Goal: Information Seeking & Learning: Understand process/instructions

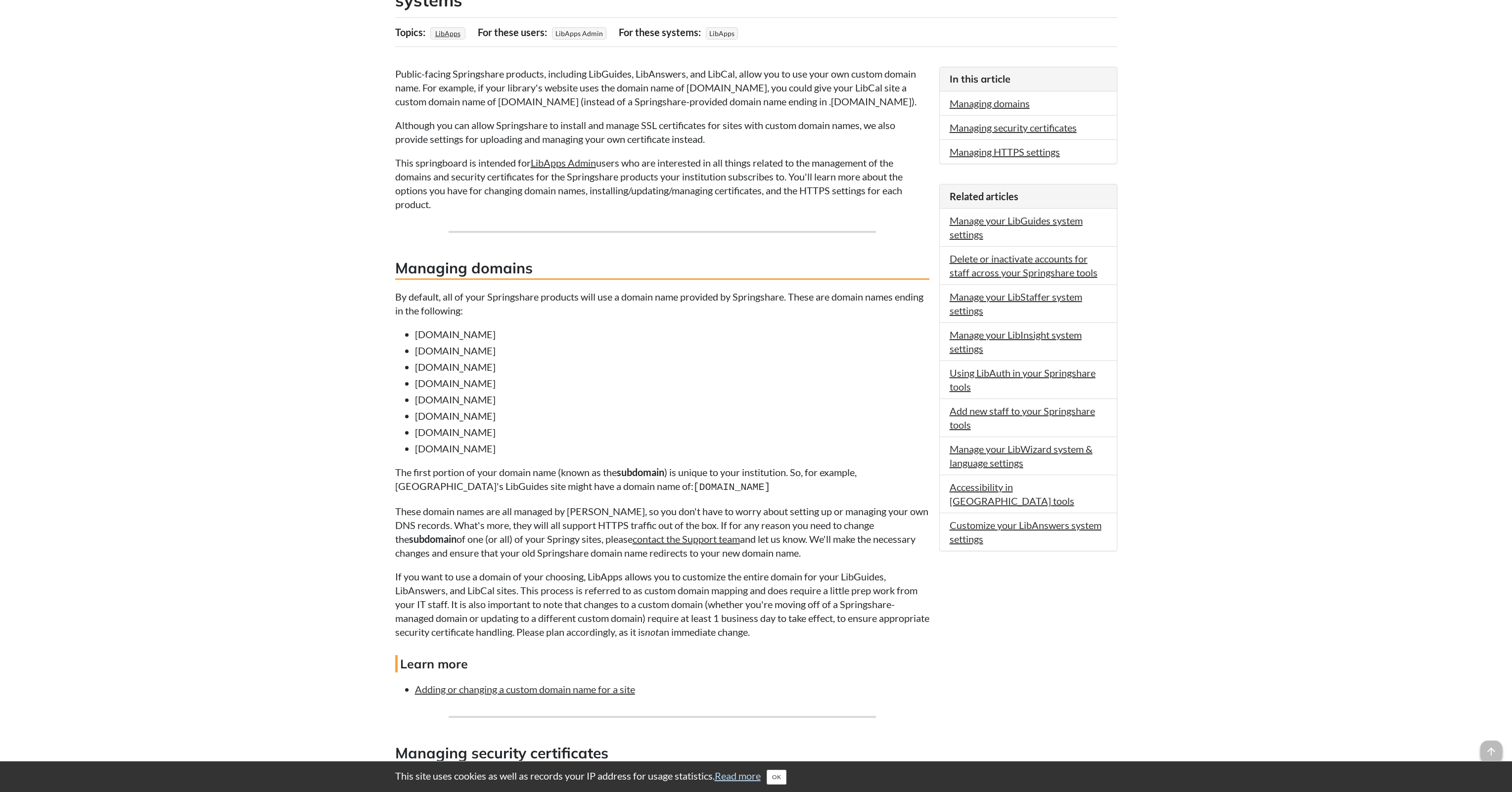
scroll to position [247, 0]
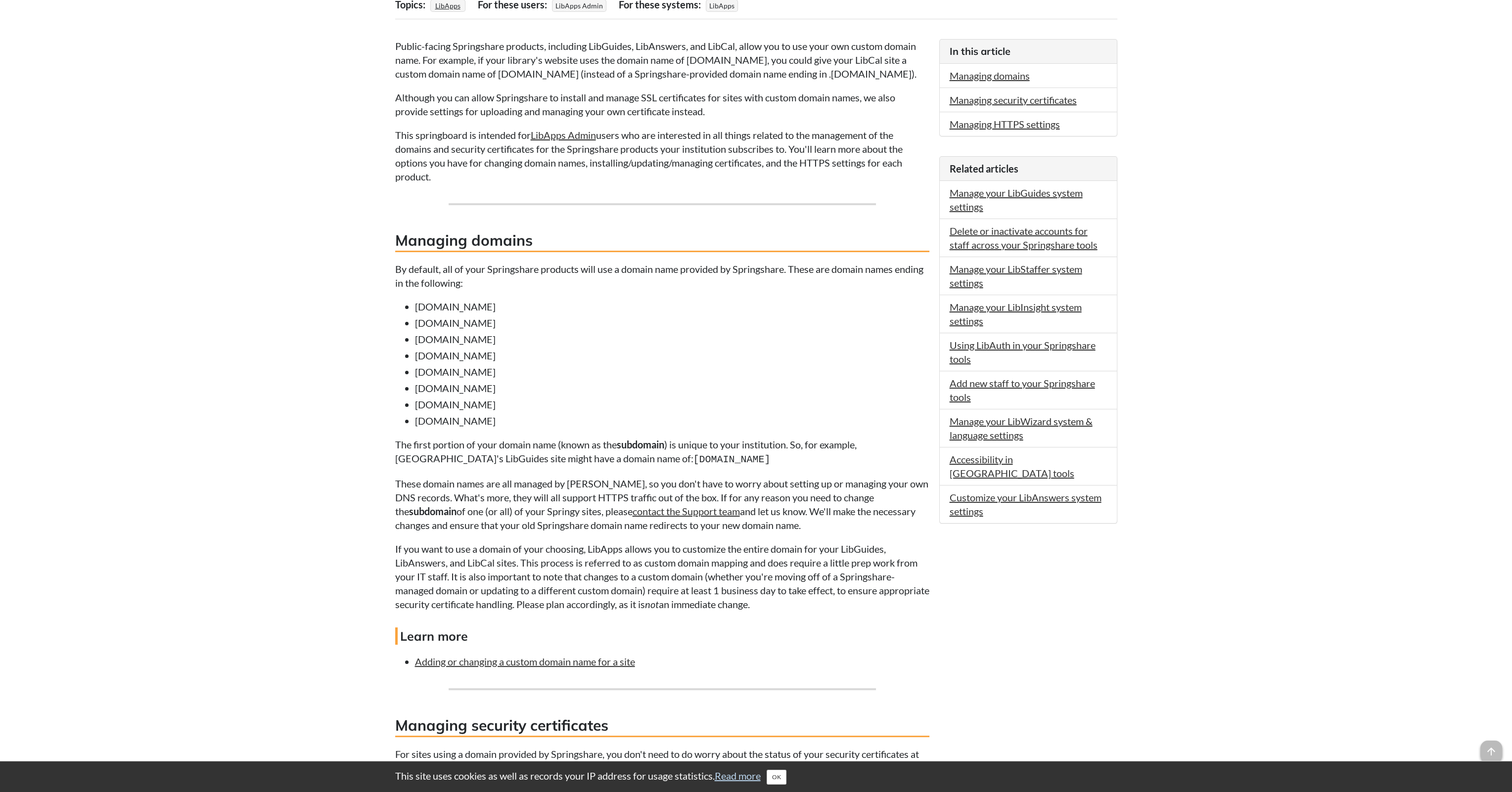
click at [435, 271] on p "By default, all of your Springshare products will use a domain name provided by…" at bounding box center [662, 275] width 534 height 28
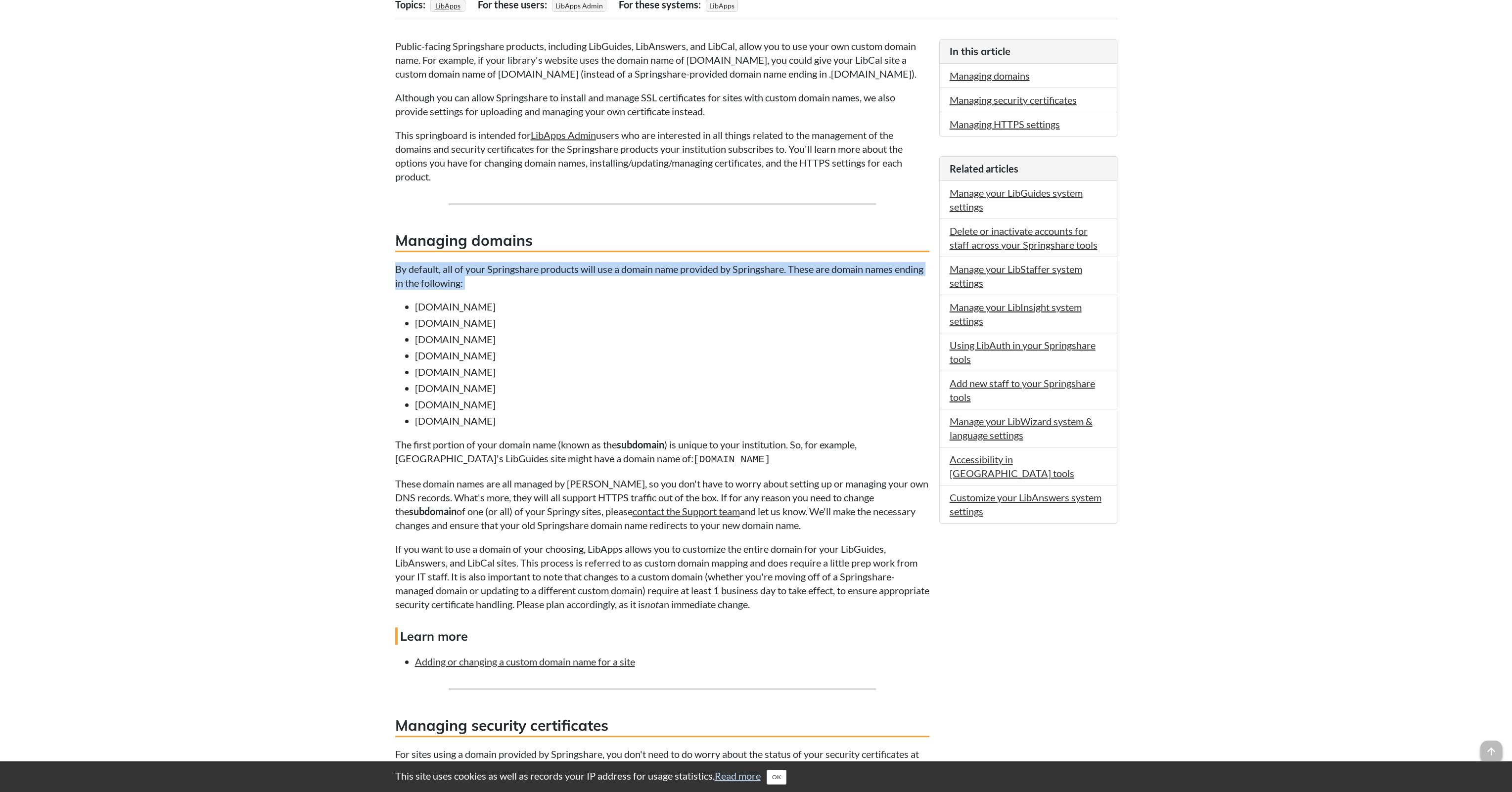
click at [435, 271] on p "By default, all of your Springshare products will use a domain name provided by…" at bounding box center [662, 275] width 534 height 28
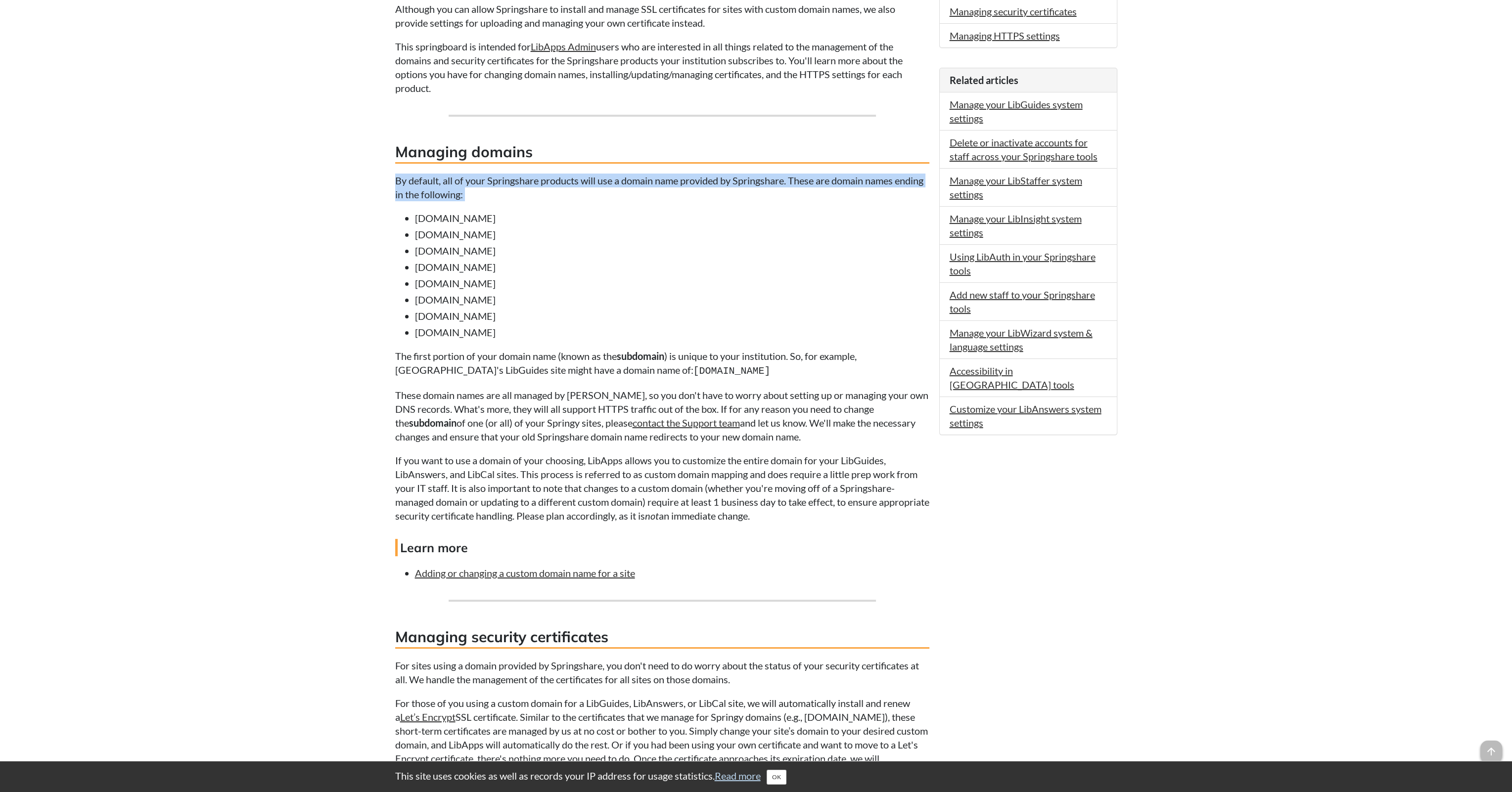
scroll to position [395, 0]
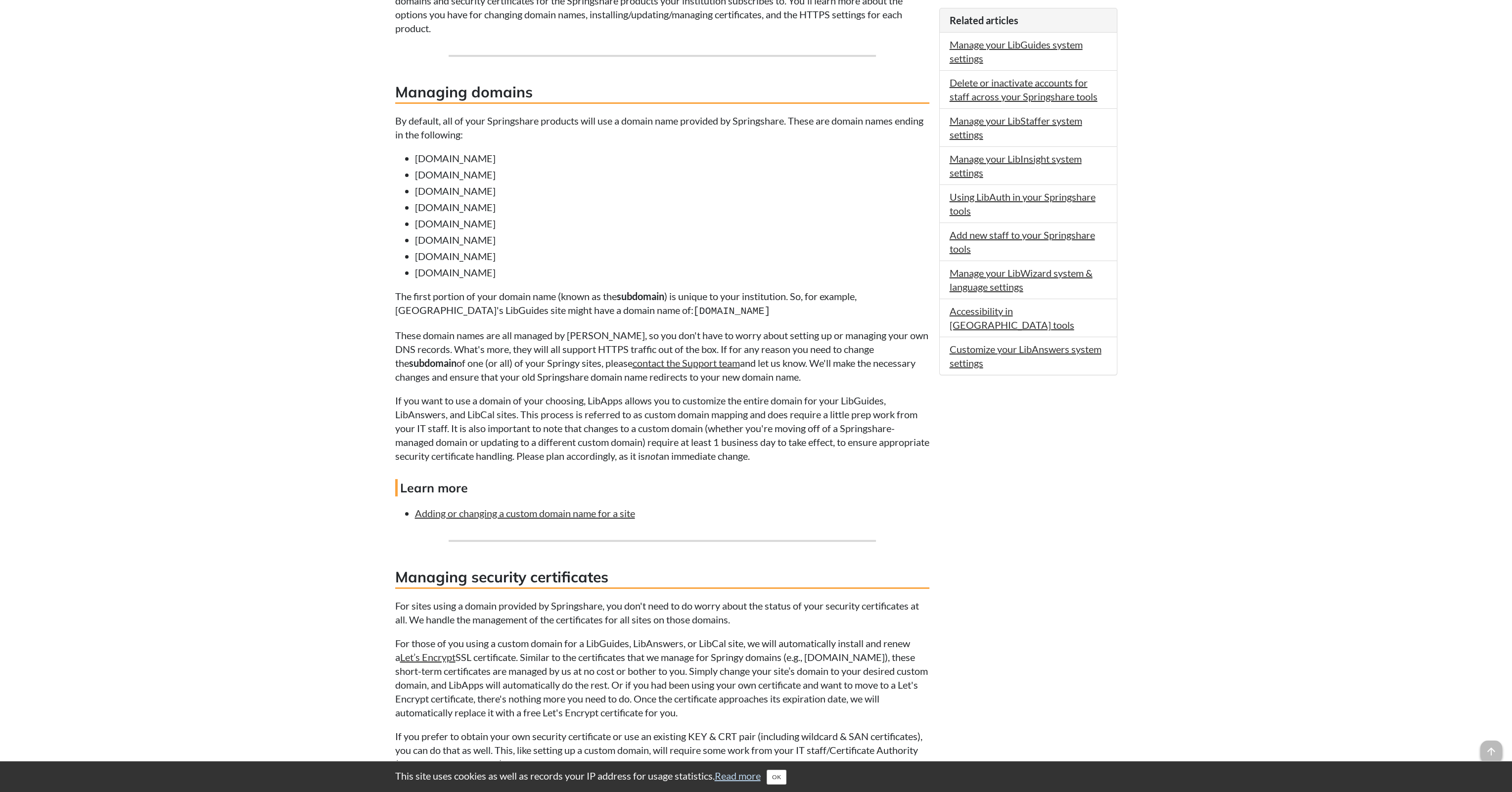
click at [532, 310] on p "The first portion of your domain name (known as the subdomain ) is unique to yo…" at bounding box center [662, 303] width 534 height 29
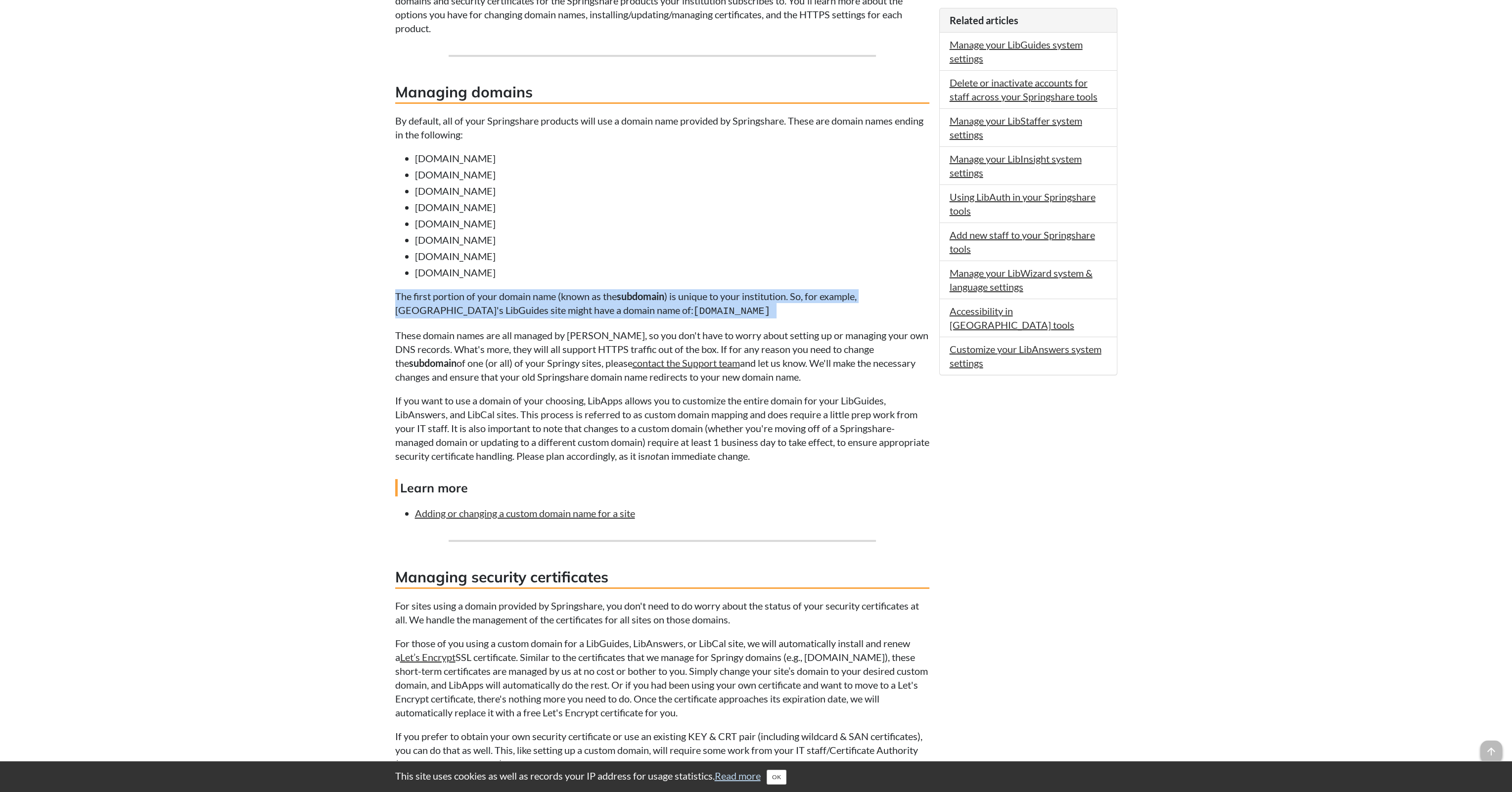
click at [532, 310] on p "The first portion of your domain name (known as the subdomain ) is unique to yo…" at bounding box center [662, 303] width 534 height 29
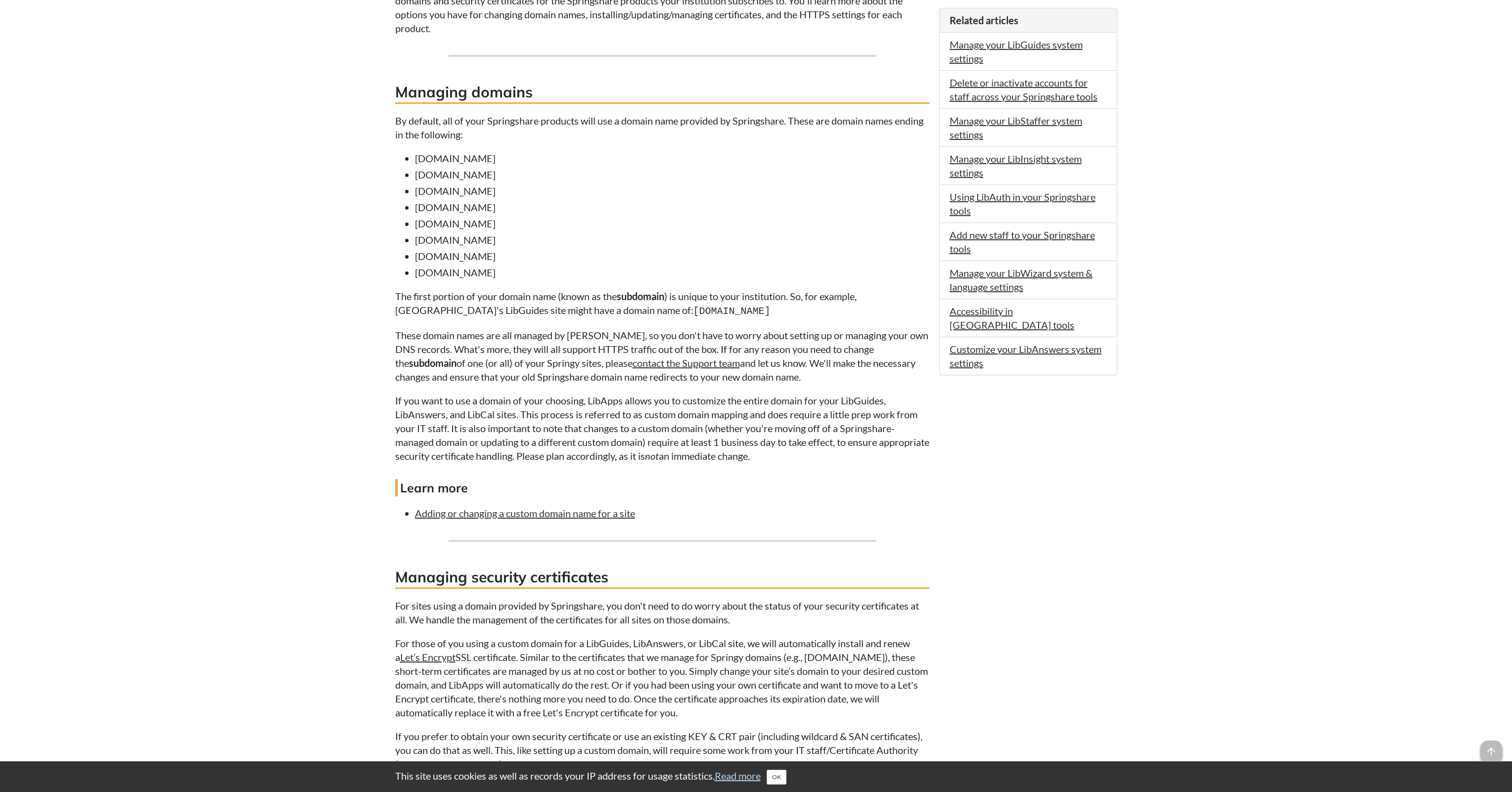
click at [497, 348] on p "These domain names are all managed by [PERSON_NAME], so you don't have to worry…" at bounding box center [662, 356] width 534 height 55
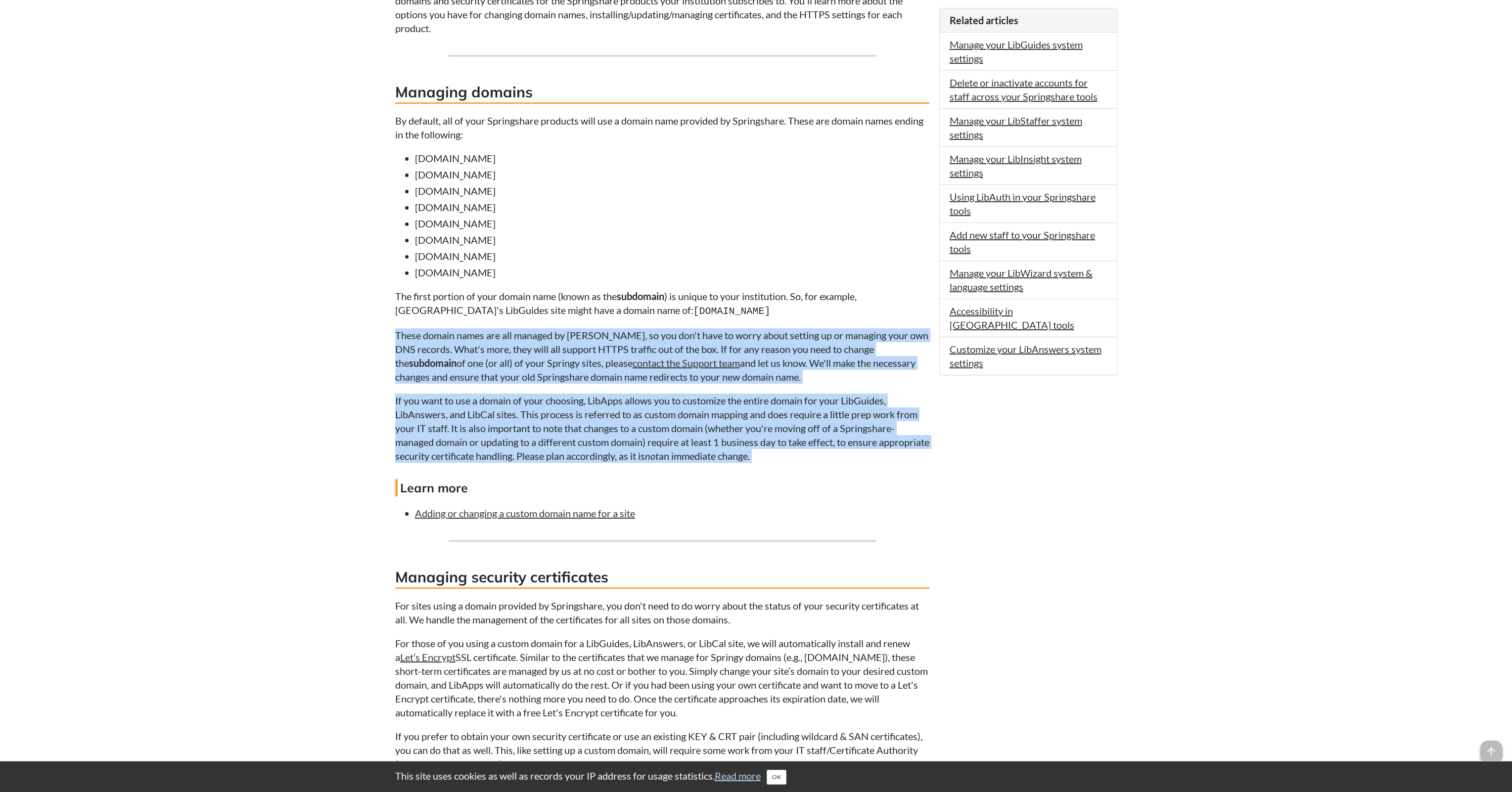
drag, startPoint x: 497, startPoint y: 348, endPoint x: 496, endPoint y: 387, distance: 39.0
click at [496, 387] on div "Public-facing Springshare products, including LibGuides, LibAnswers, and LibCal…" at bounding box center [662, 516] width 534 height 1251
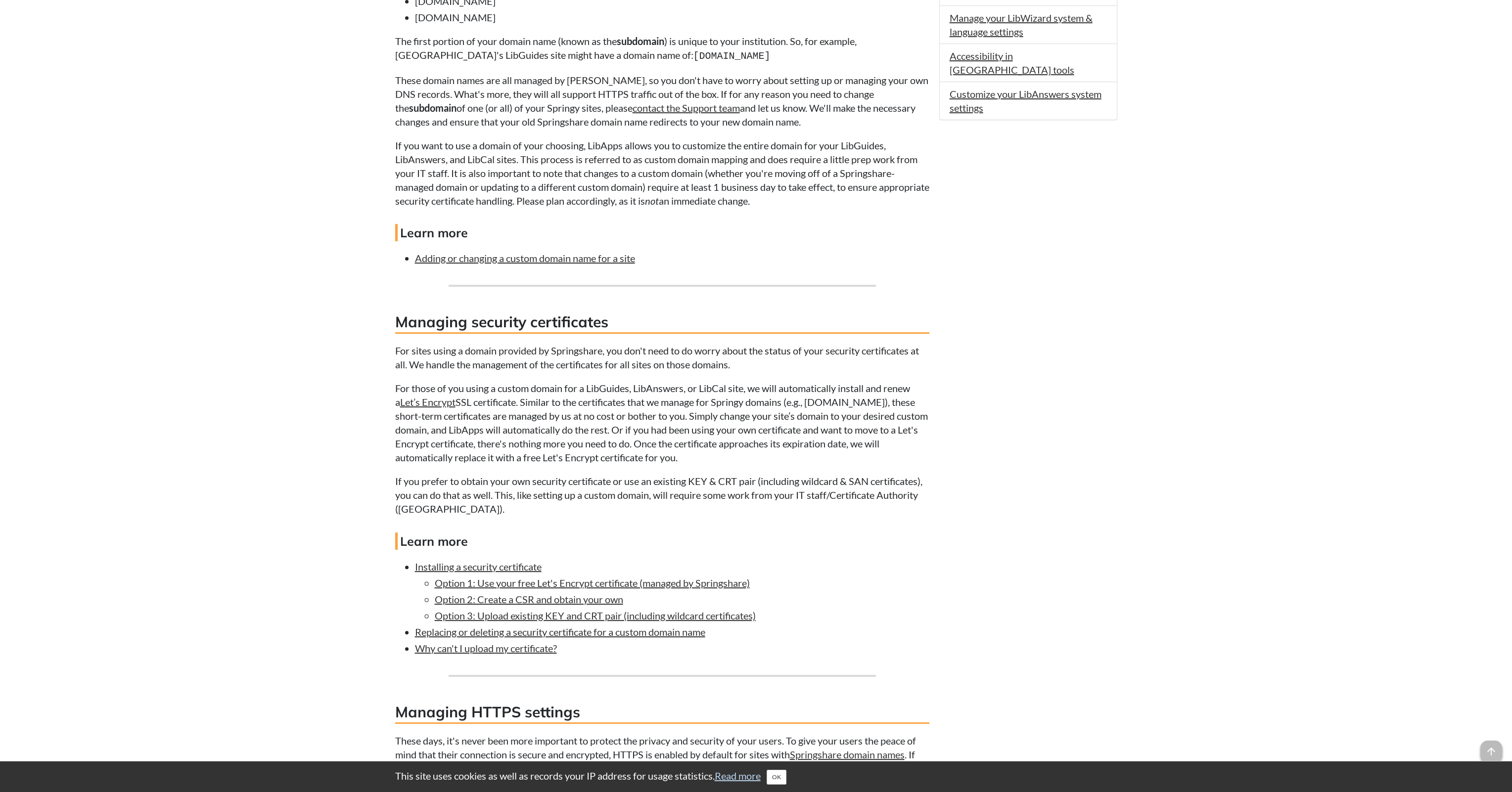
scroll to position [692, 0]
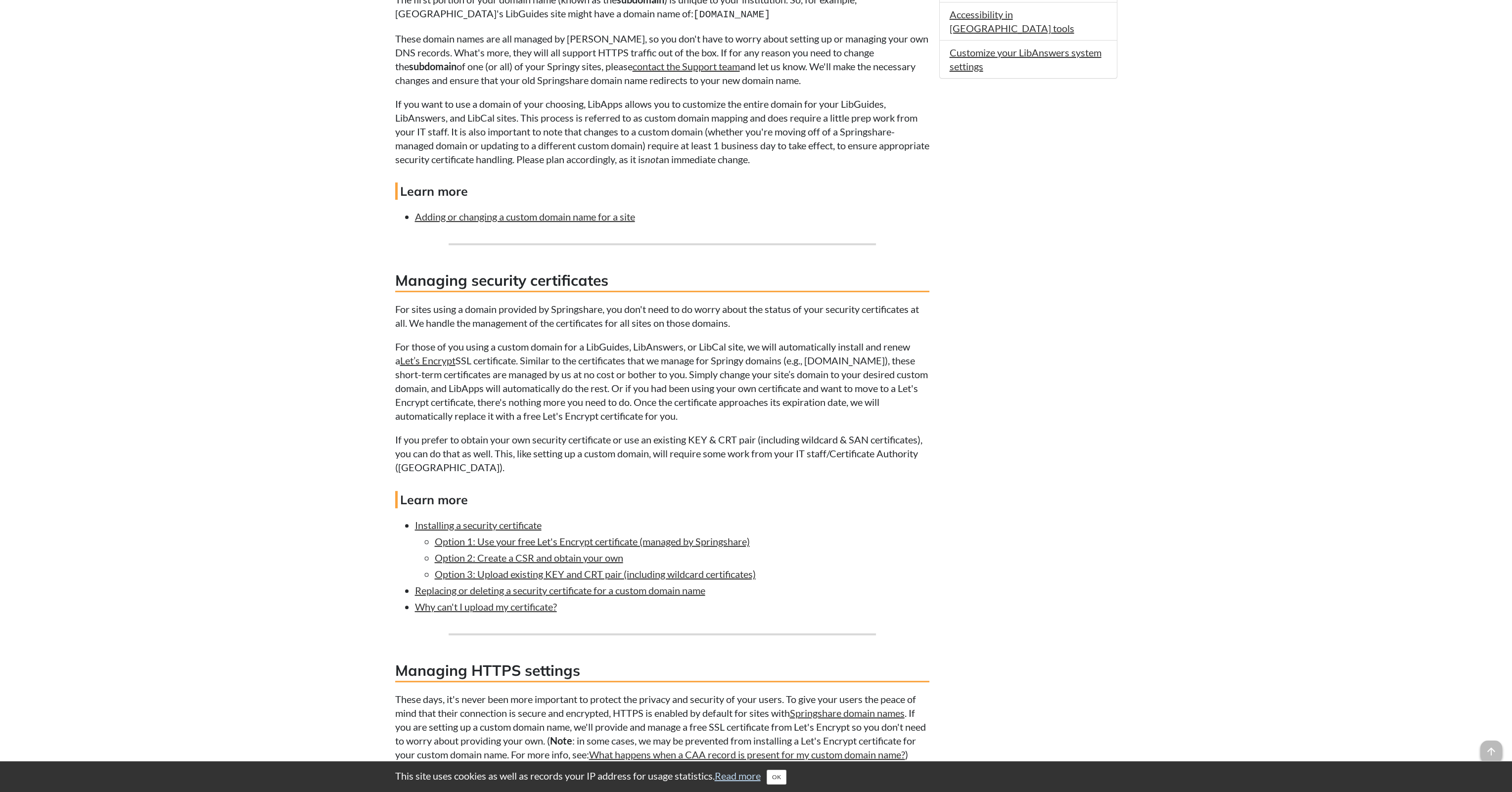
click at [853, 345] on p "For those of you using a custom domain for a LibGuides, LibAnswers, or LibCal s…" at bounding box center [662, 381] width 534 height 83
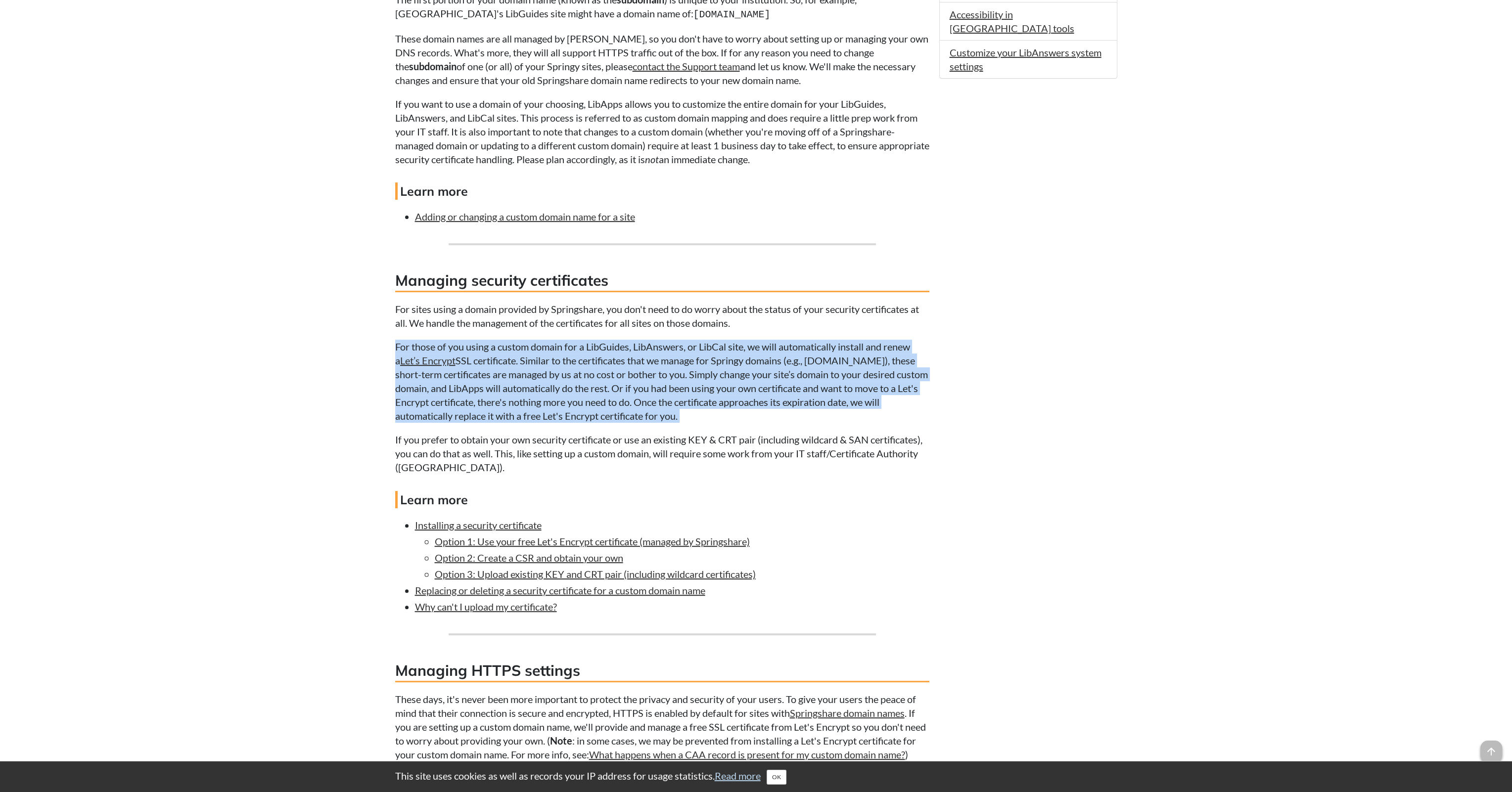
drag, startPoint x: 853, startPoint y: 345, endPoint x: 422, endPoint y: 350, distance: 431.0
click at [422, 350] on p "For those of you using a custom domain for a LibGuides, LibAnswers, or LibCal s…" at bounding box center [662, 381] width 534 height 83
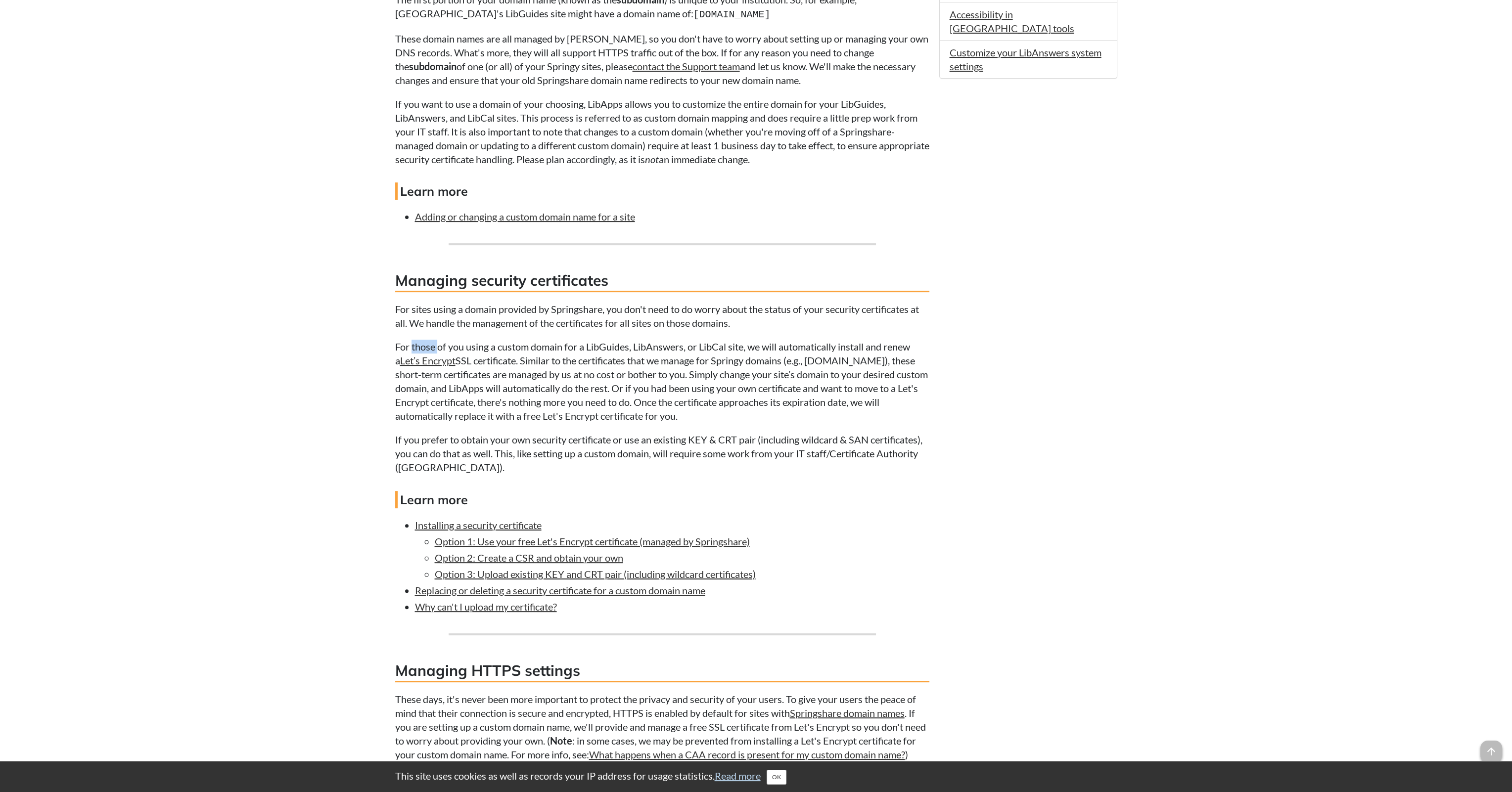
click at [422, 350] on p "For those of you using a custom domain for a LibGuides, LibAnswers, or LibCal s…" at bounding box center [662, 381] width 534 height 83
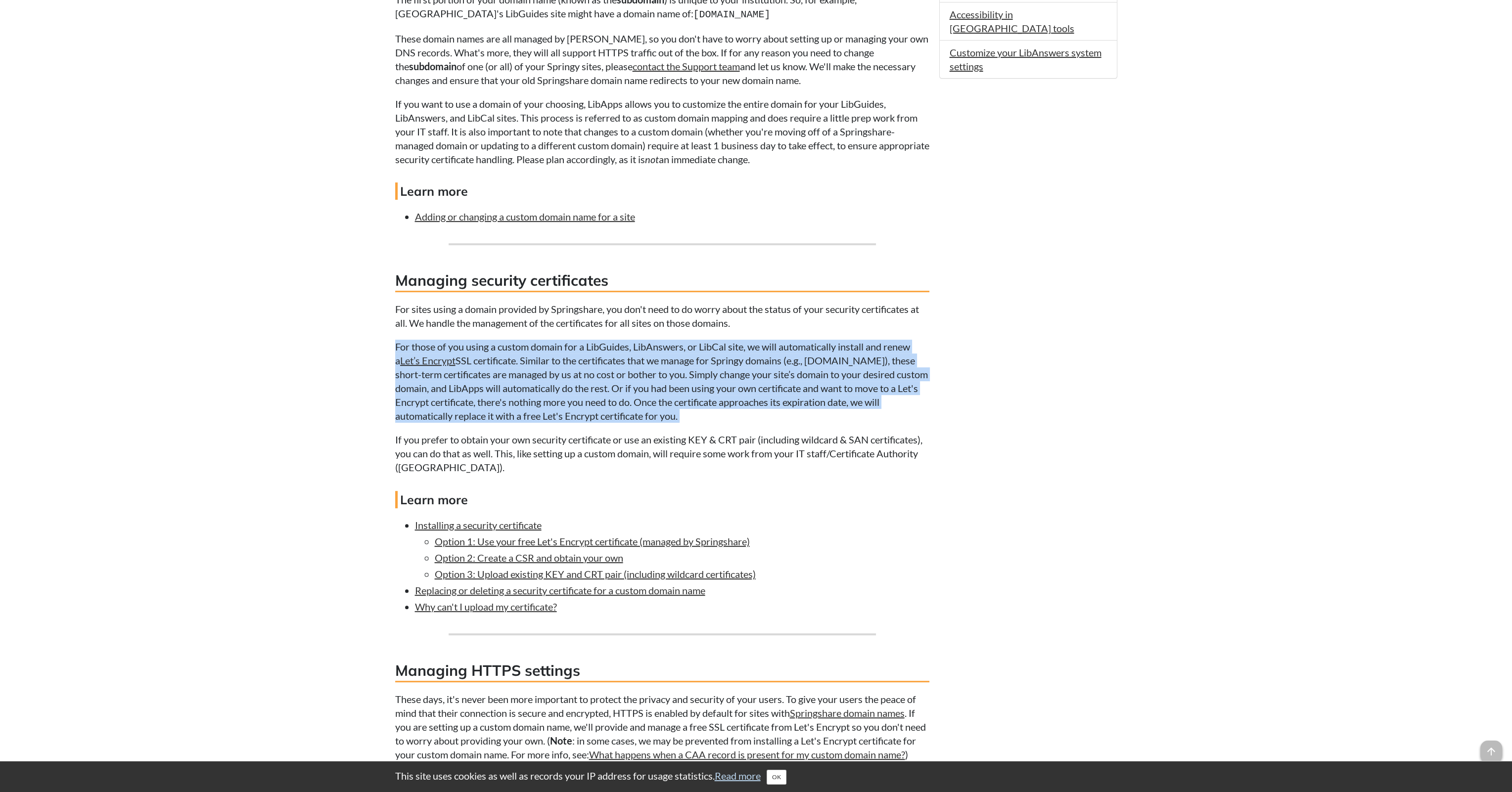
click at [422, 350] on p "For those of you using a custom domain for a LibGuides, LibAnswers, or LibCal s…" at bounding box center [662, 381] width 534 height 83
click at [509, 364] on p "For those of you using a custom domain for a LibGuides, LibAnswers, or LibCal s…" at bounding box center [662, 381] width 534 height 83
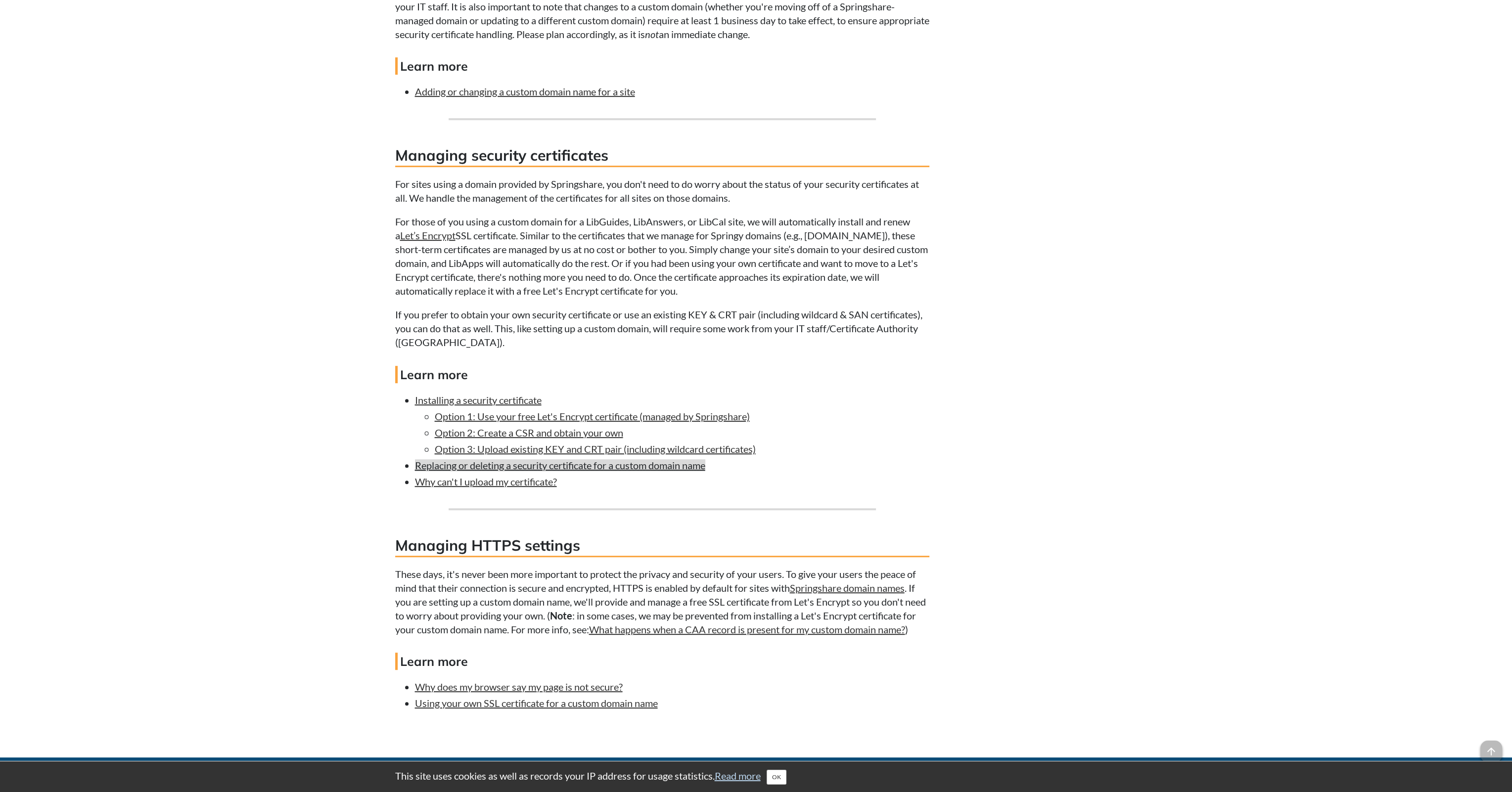
scroll to position [890, 0]
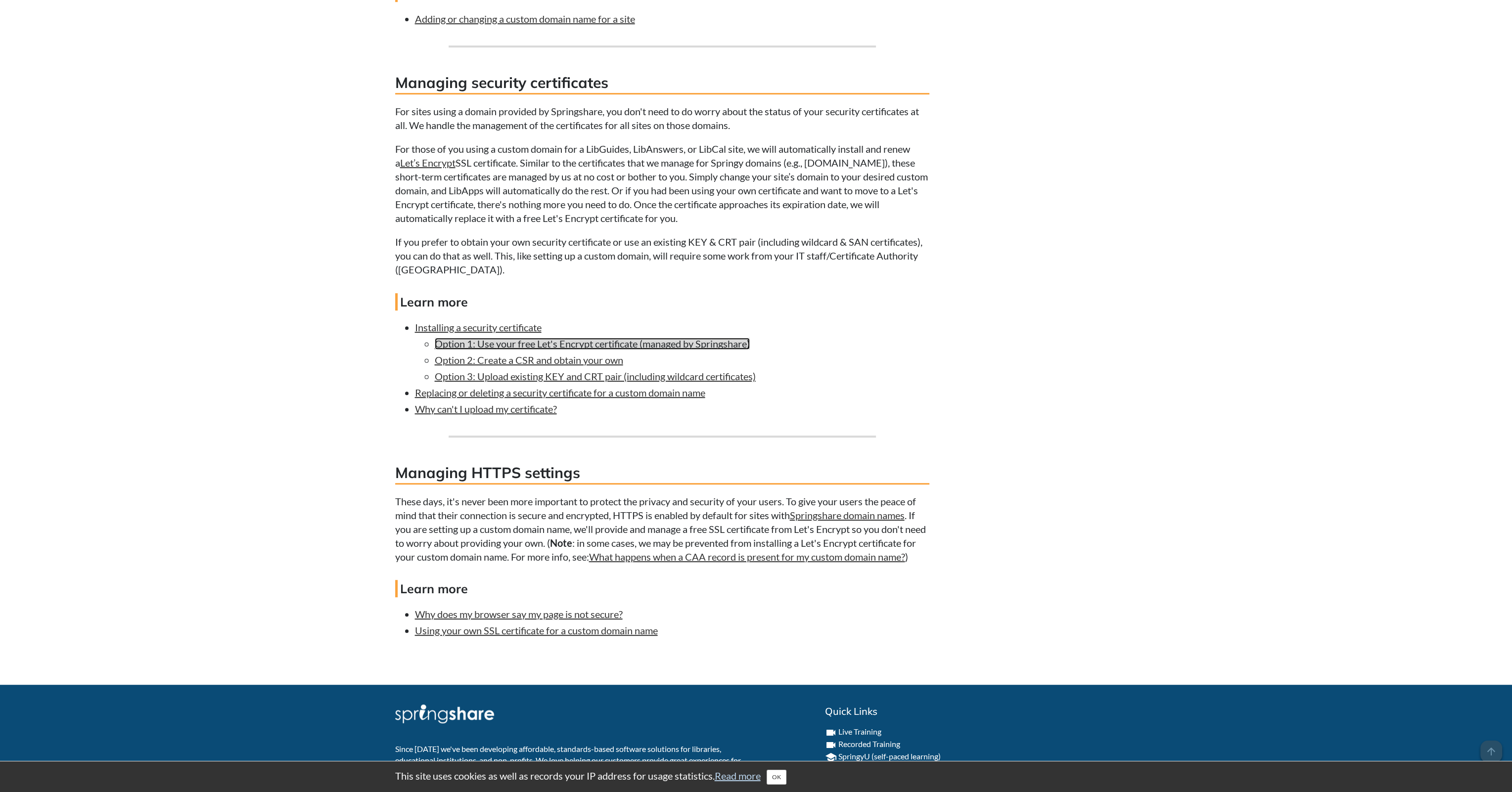
click at [723, 343] on link "Option 1: Use your free Let's Encrypt certificate (managed by Springshare)" at bounding box center [592, 343] width 315 height 12
